Goal: Navigation & Orientation: Find specific page/section

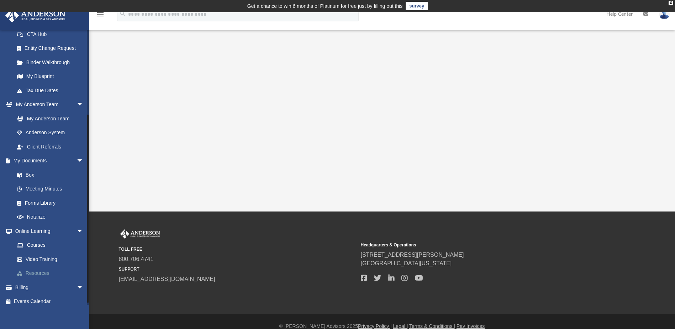
scroll to position [122, 0]
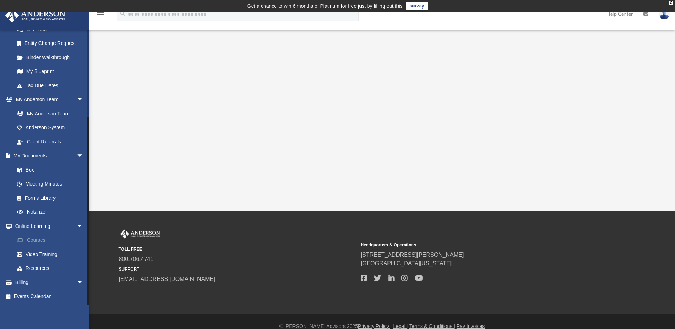
click at [32, 241] on link "Courses" at bounding box center [52, 240] width 84 height 14
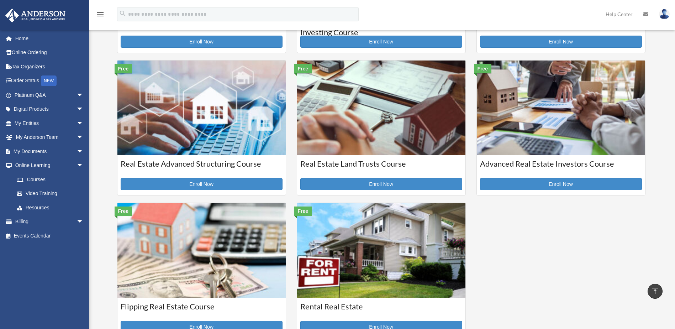
scroll to position [178, 0]
